Goal: Task Accomplishment & Management: Manage account settings

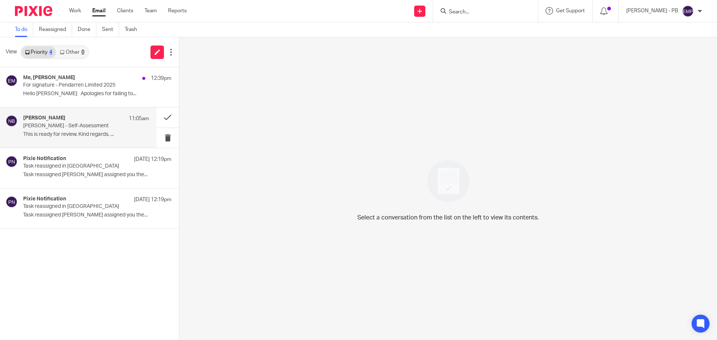
click at [77, 131] on div "Nas Bashir 11:05am Angela K Suter - Self-Assessment This is ready for review. K…" at bounding box center [86, 127] width 126 height 25
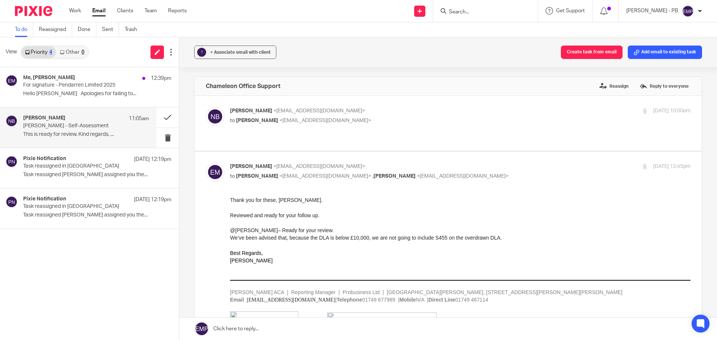
click at [104, 15] on link "Email" at bounding box center [98, 10] width 13 height 7
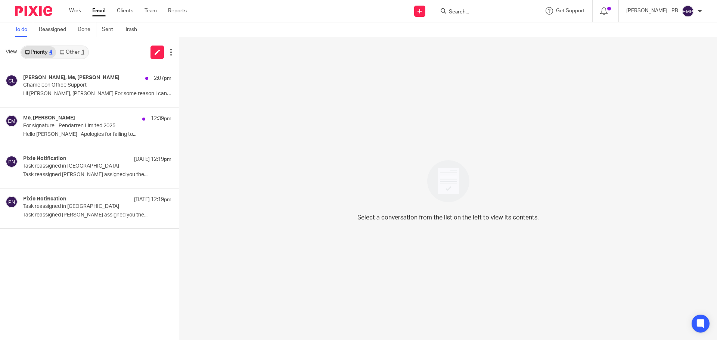
click at [78, 53] on link "Other 1" at bounding box center [72, 52] width 32 height 12
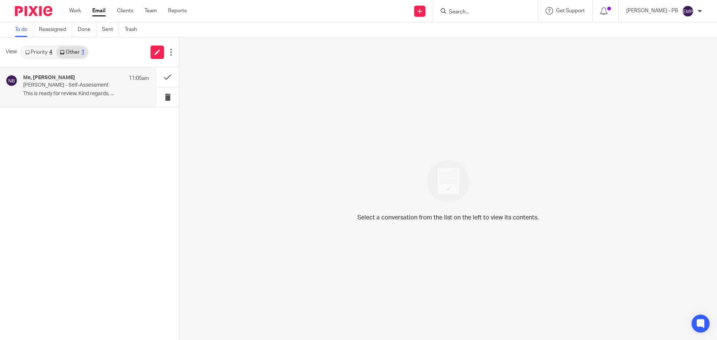
click at [79, 88] on p "Angela K Suter - Self-Assessment" at bounding box center [73, 85] width 101 height 6
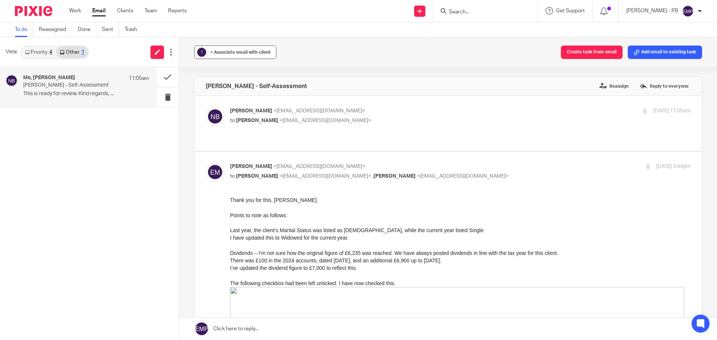
click at [225, 53] on span "+ Associate email with client" at bounding box center [240, 52] width 61 height 4
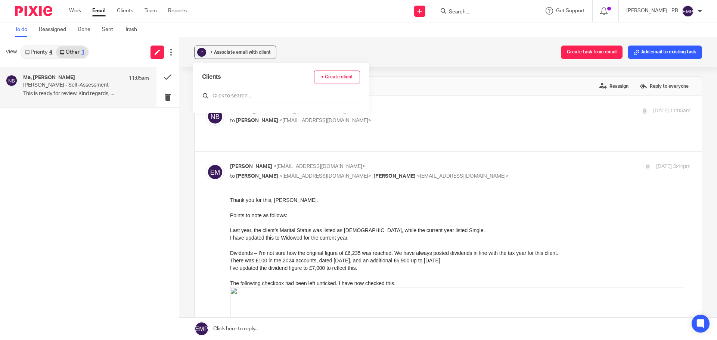
click at [225, 95] on input "text" at bounding box center [281, 95] width 158 height 7
type input "suter"
click at [204, 134] on input "checkbox" at bounding box center [205, 133] width 6 height 6
checkbox input "true"
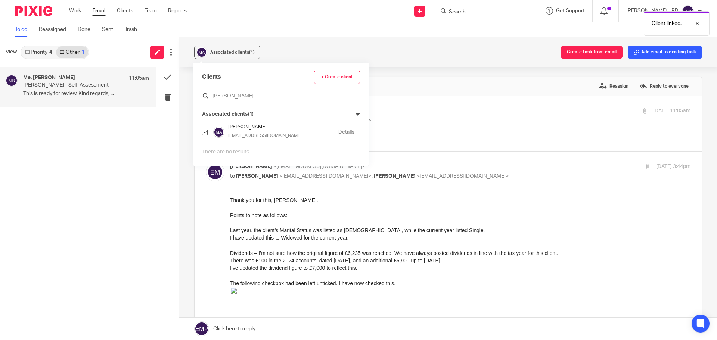
click at [240, 96] on input "suter" at bounding box center [281, 95] width 158 height 7
click at [235, 95] on input "suter" at bounding box center [281, 95] width 158 height 7
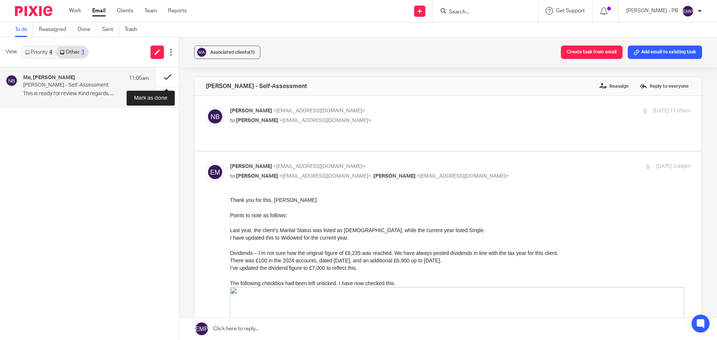
click at [169, 77] on button at bounding box center [168, 77] width 22 height 20
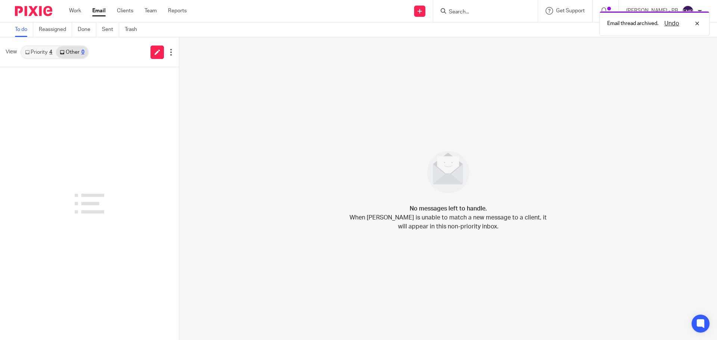
click at [51, 51] on div "4" at bounding box center [50, 52] width 3 height 5
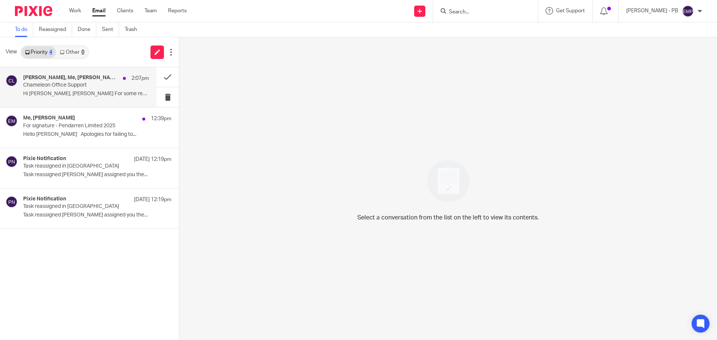
click at [47, 88] on p "Chameleon Office Support" at bounding box center [73, 85] width 101 height 6
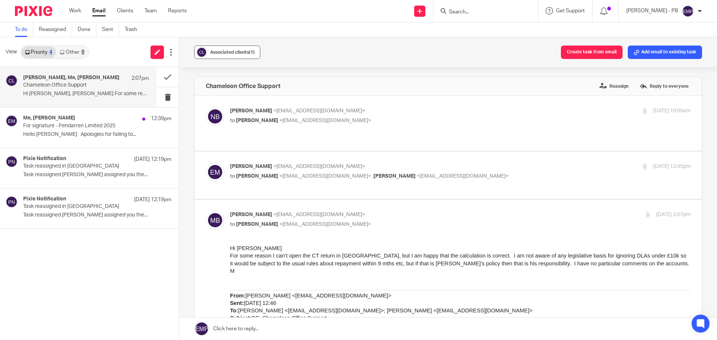
click at [234, 52] on span "Associated clients (1)" at bounding box center [232, 52] width 44 height 4
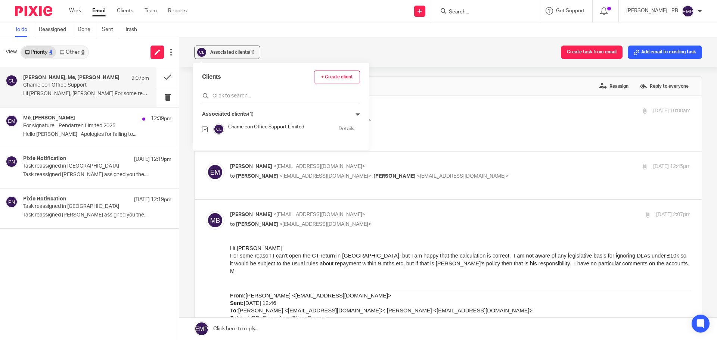
click at [186, 83] on div "Associated clients (1) Create task from email Add email to existing task Chamel…" at bounding box center [448, 188] width 538 height 303
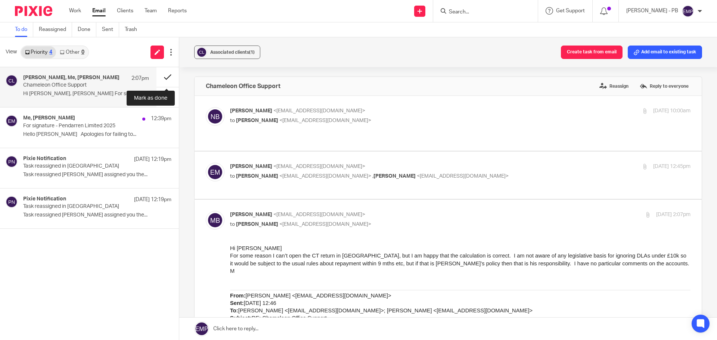
click at [169, 78] on button at bounding box center [168, 77] width 22 height 20
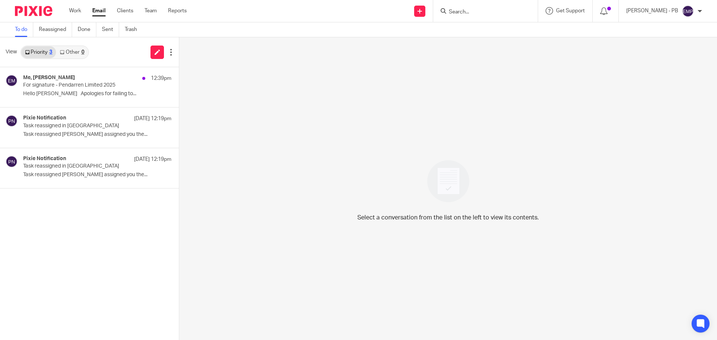
click at [102, 11] on link "Email" at bounding box center [98, 10] width 13 height 7
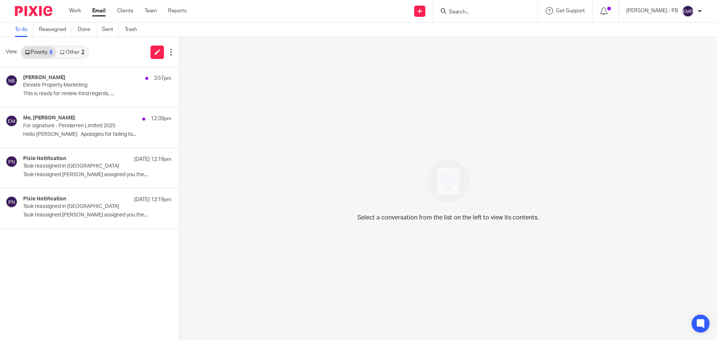
click at [83, 54] on div "2" at bounding box center [82, 52] width 3 height 5
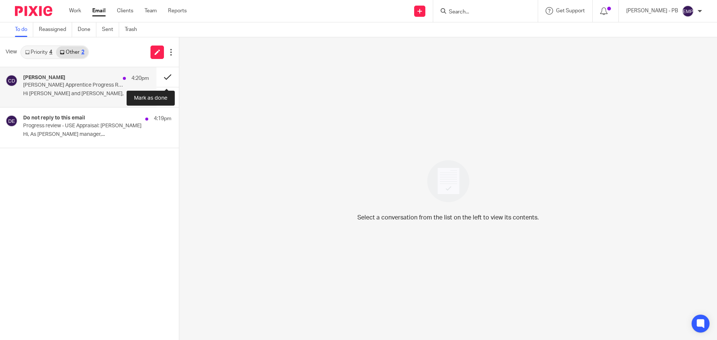
click at [166, 75] on button at bounding box center [168, 77] width 22 height 20
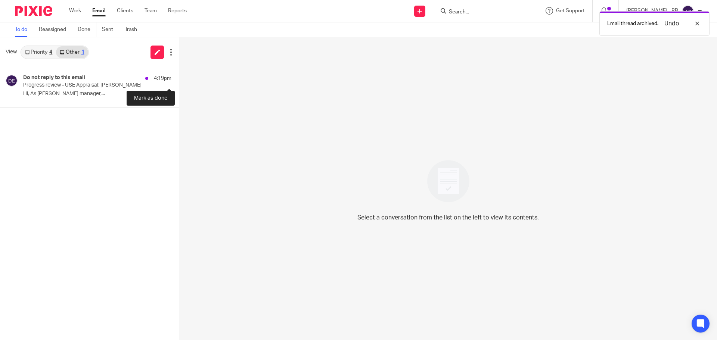
click at [179, 75] on button at bounding box center [182, 77] width 6 height 20
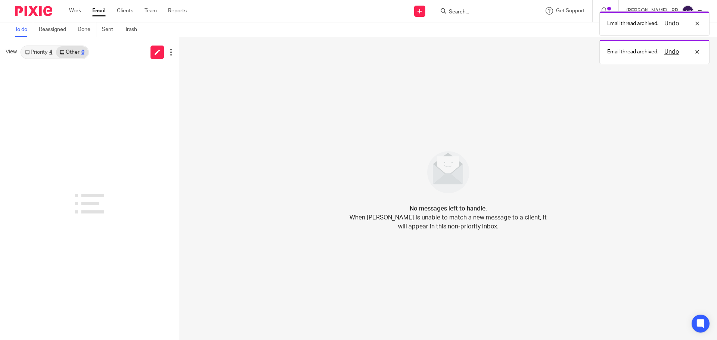
click at [35, 52] on link "Priority 4" at bounding box center [38, 52] width 35 height 12
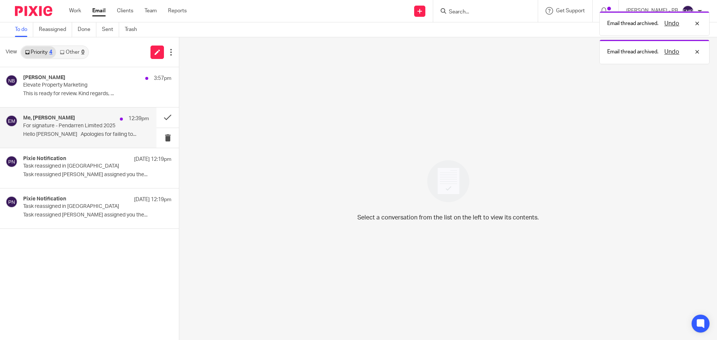
click at [89, 129] on div "Me, [PERSON_NAME] 12:39pm For signature - Pendarren Limited 2025 Hello [PERSON_…" at bounding box center [86, 127] width 126 height 25
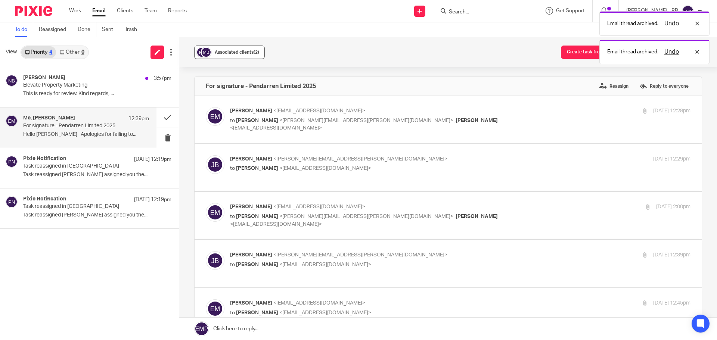
click at [246, 55] on div "Associated clients (2)" at bounding box center [237, 52] width 44 height 7
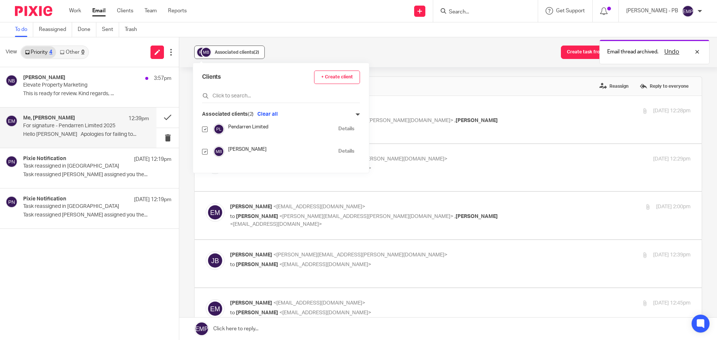
click at [246, 55] on div "Associated clients (2)" at bounding box center [237, 52] width 44 height 7
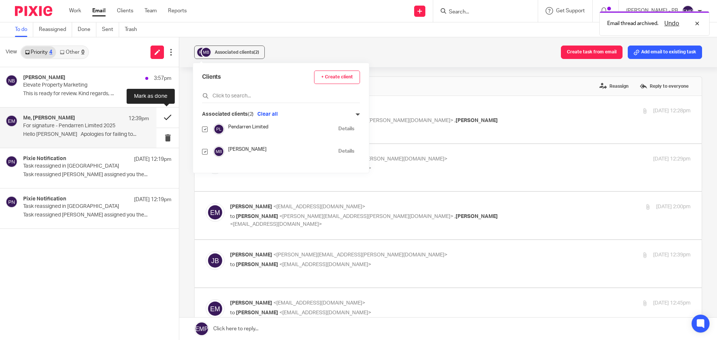
click at [170, 116] on button at bounding box center [168, 118] width 22 height 20
